Goal: Task Accomplishment & Management: Manage account settings

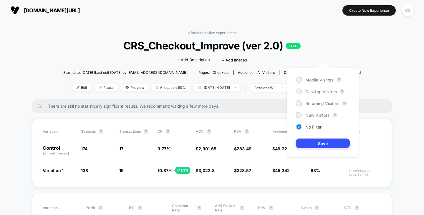
scroll to position [29, 0]
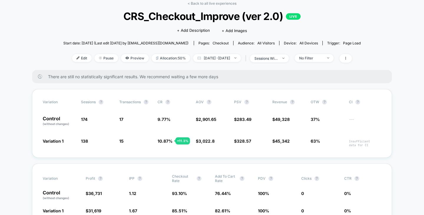
click at [314, 62] on div "Edit Pause Preview Allocation: 50% [DATE] - [DATE] | sessions with impression N…" at bounding box center [211, 58] width 297 height 9
click at [314, 58] on div "No Filter" at bounding box center [311, 58] width 24 height 4
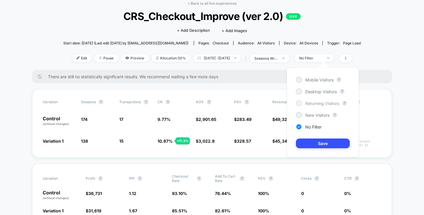
click at [319, 104] on span "Returning Visitors" at bounding box center [322, 103] width 34 height 5
click at [325, 141] on button "Save" at bounding box center [323, 144] width 54 height 10
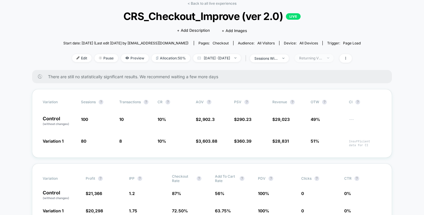
click at [322, 57] on div "Returning Visitors" at bounding box center [311, 58] width 24 height 4
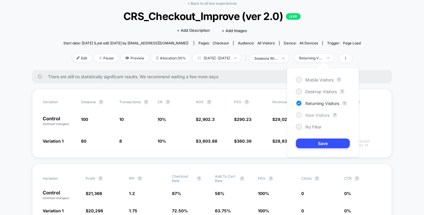
click at [314, 114] on span "New Visitors" at bounding box center [317, 115] width 24 height 5
click at [312, 143] on button "Save" at bounding box center [323, 144] width 54 height 10
